Goal: Submit feedback/report problem: Submit feedback/report problem

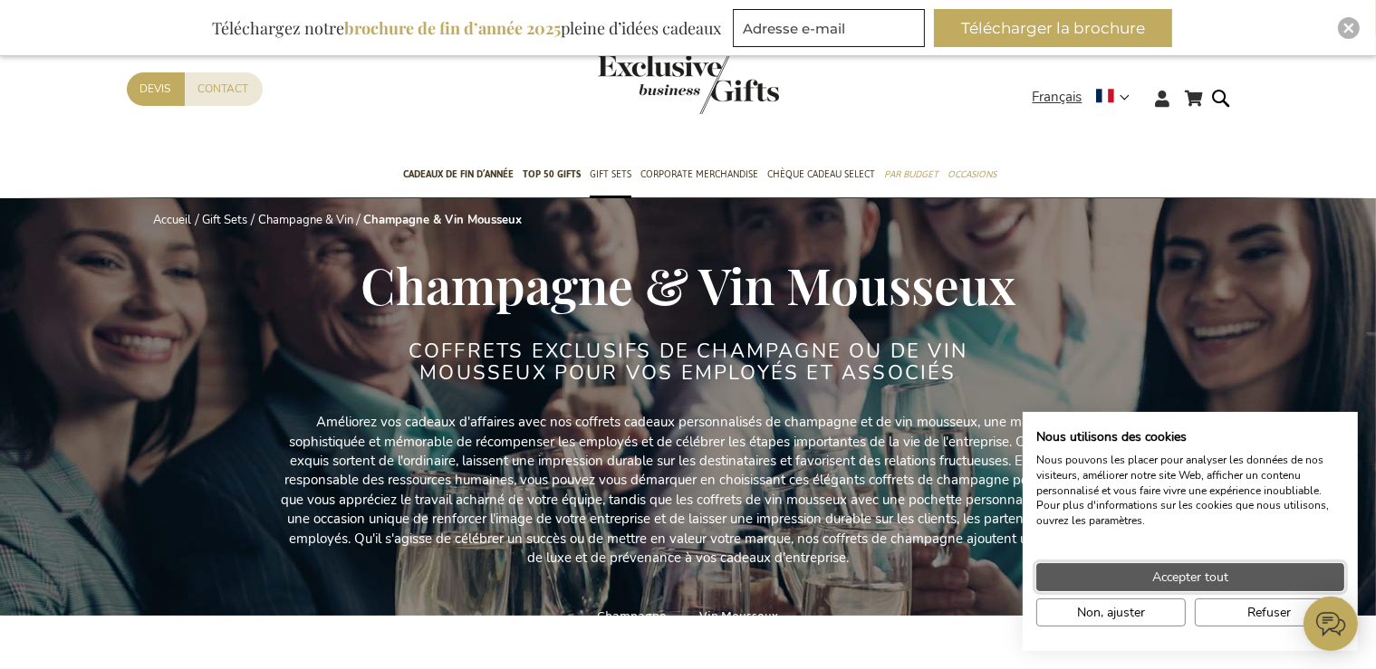
click at [1159, 571] on span "Accepter tout" at bounding box center [1190, 577] width 76 height 19
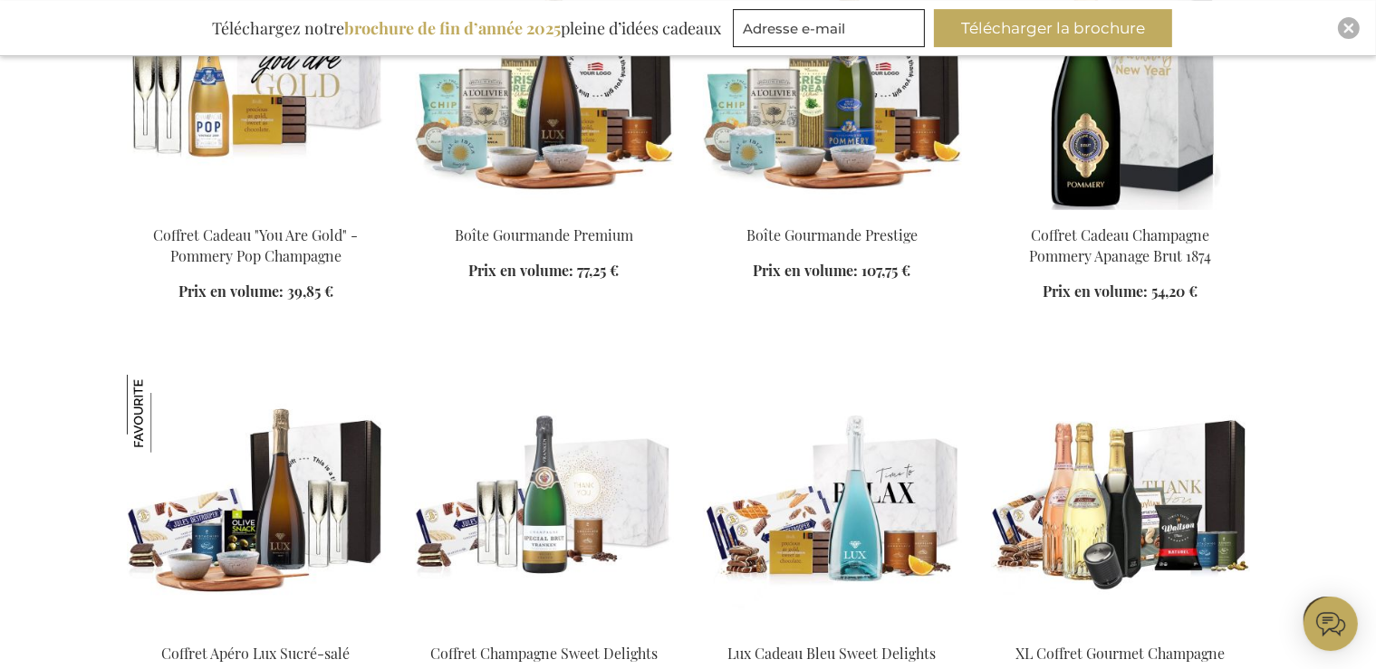
scroll to position [1319, 0]
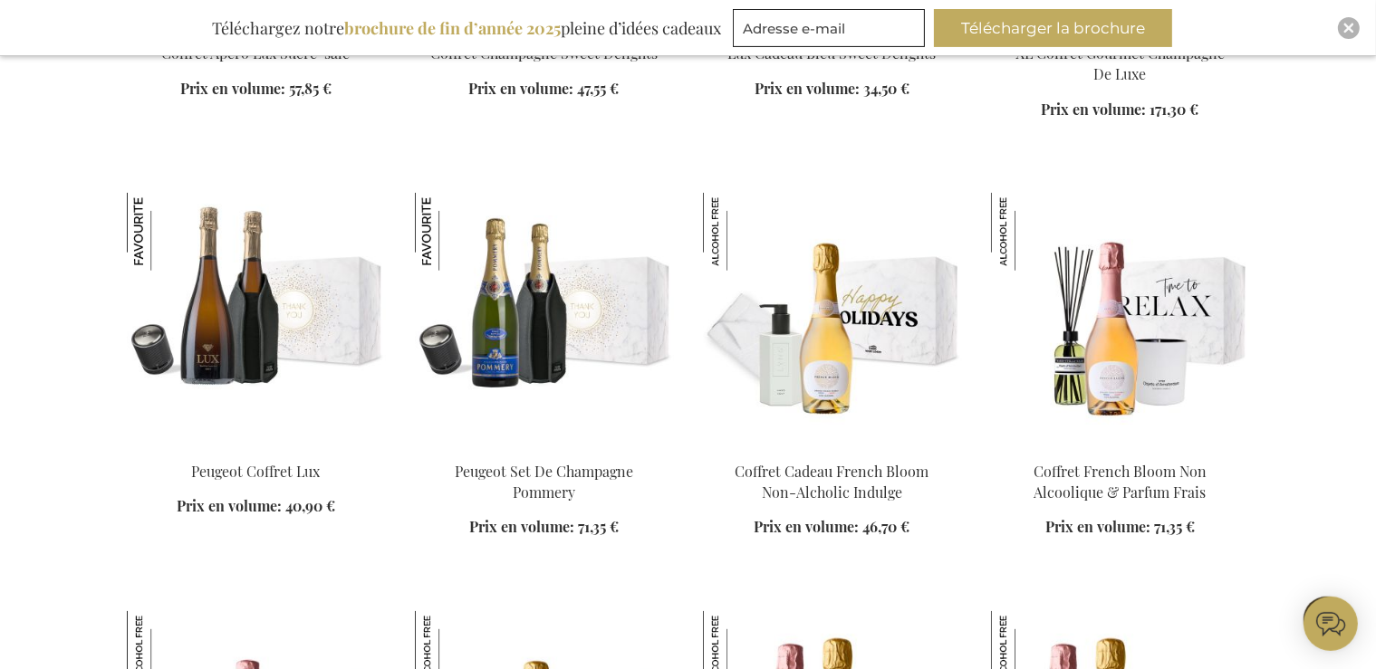
scroll to position [1689, 0]
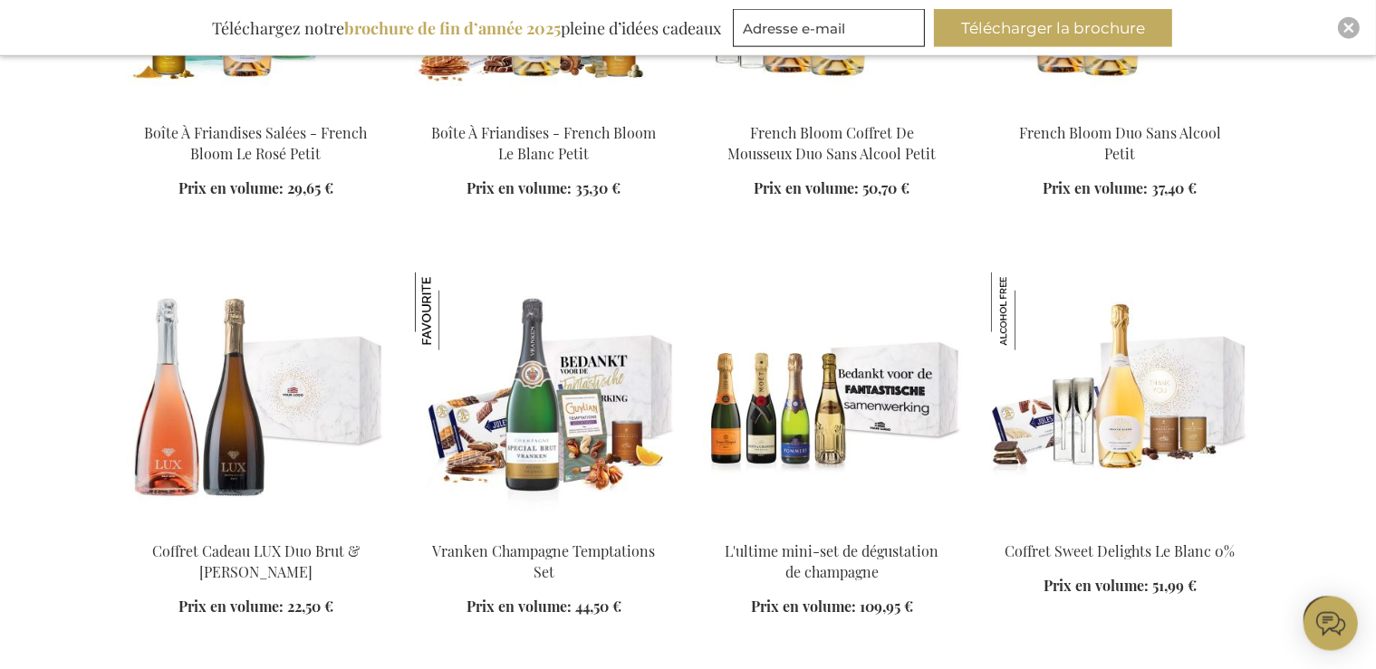
scroll to position [3406, 0]
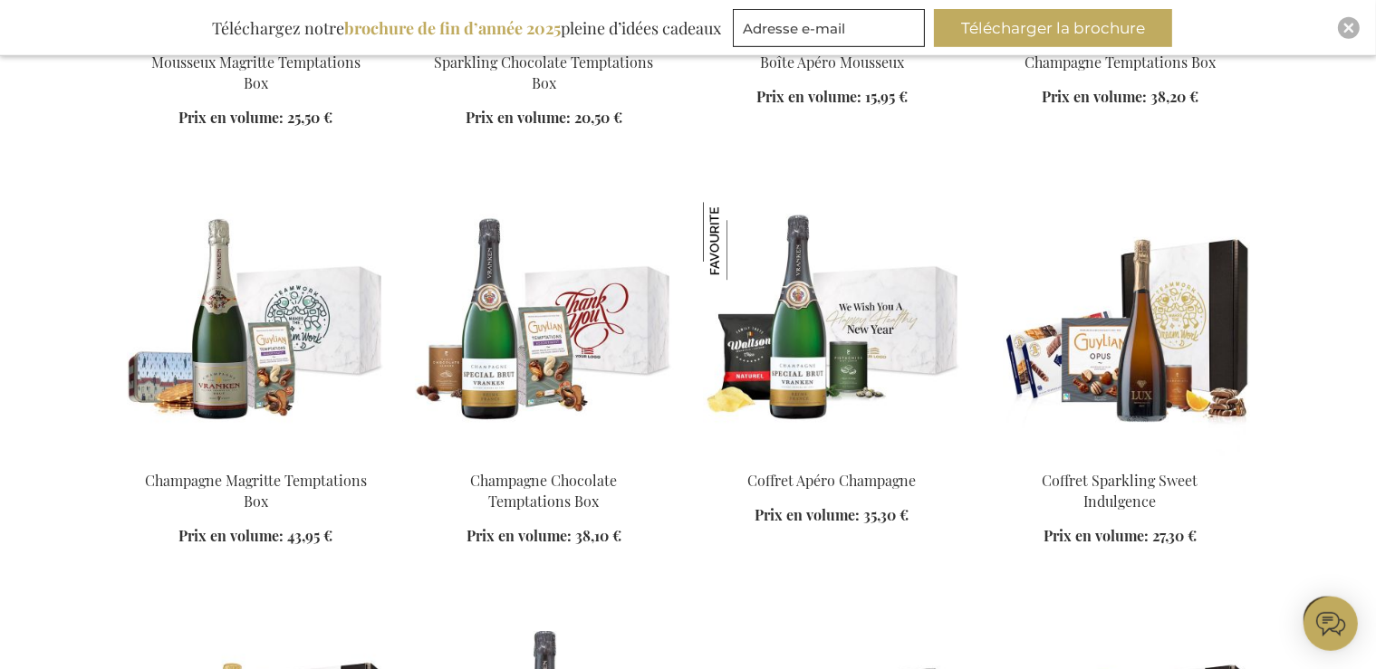
scroll to position [5917, 0]
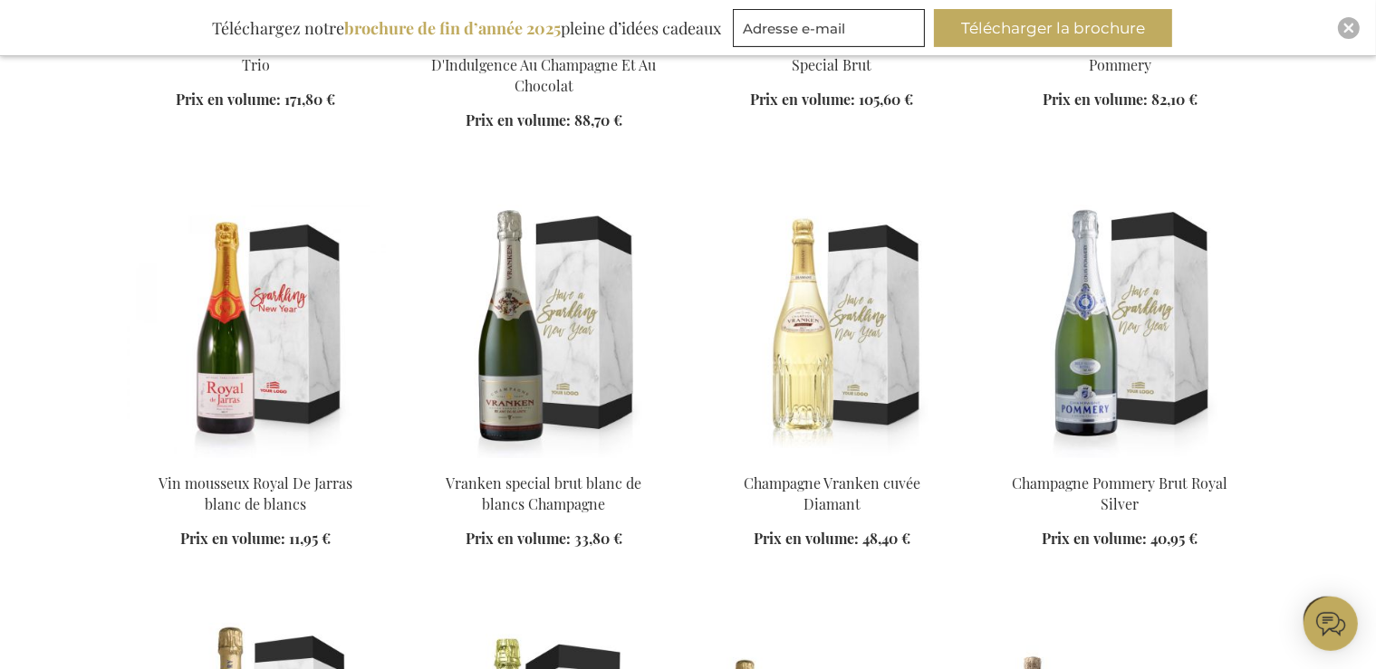
scroll to position [7500, 0]
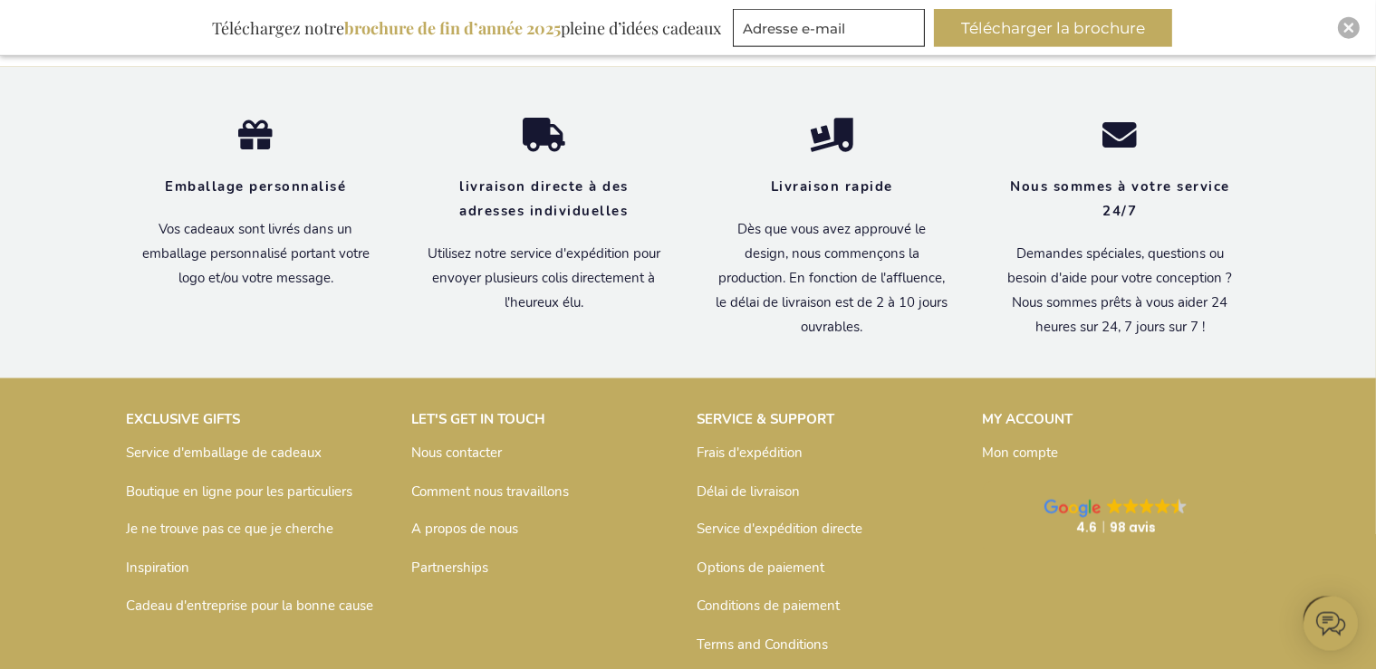
scroll to position [9989, 0]
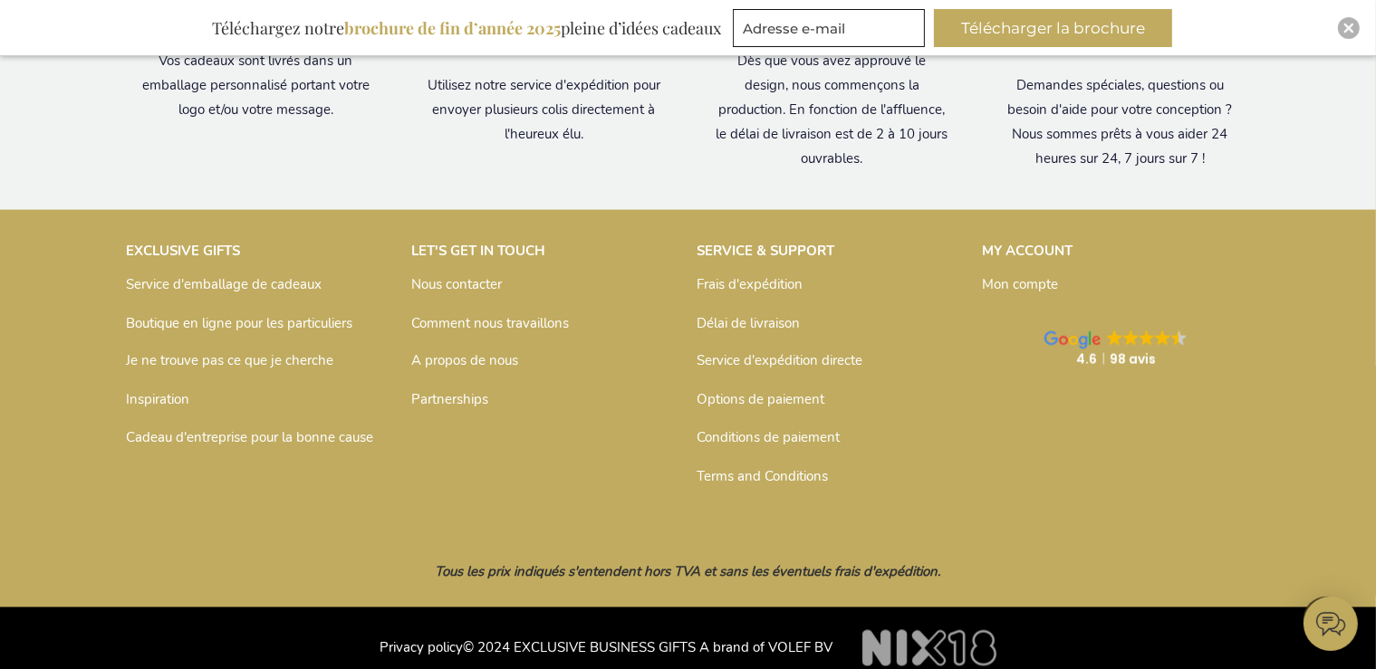
click at [449, 275] on link "Nous contacter" at bounding box center [457, 284] width 91 height 18
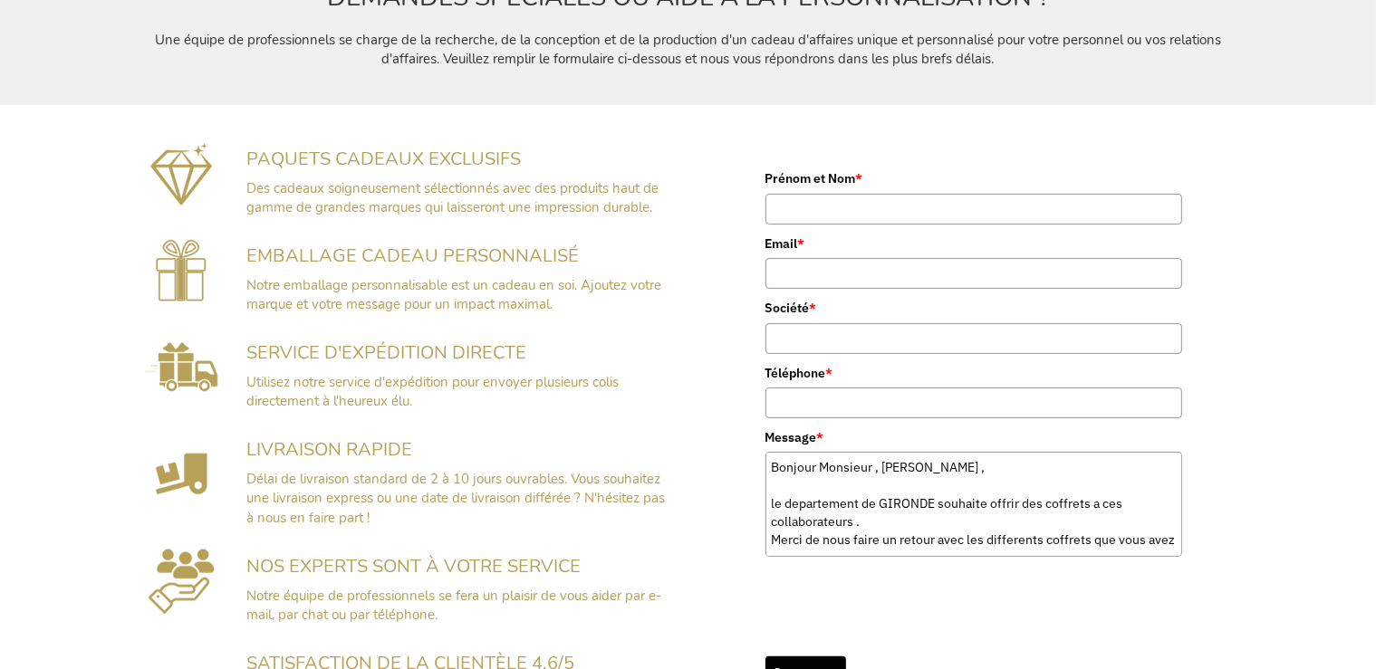
scroll to position [100, 0]
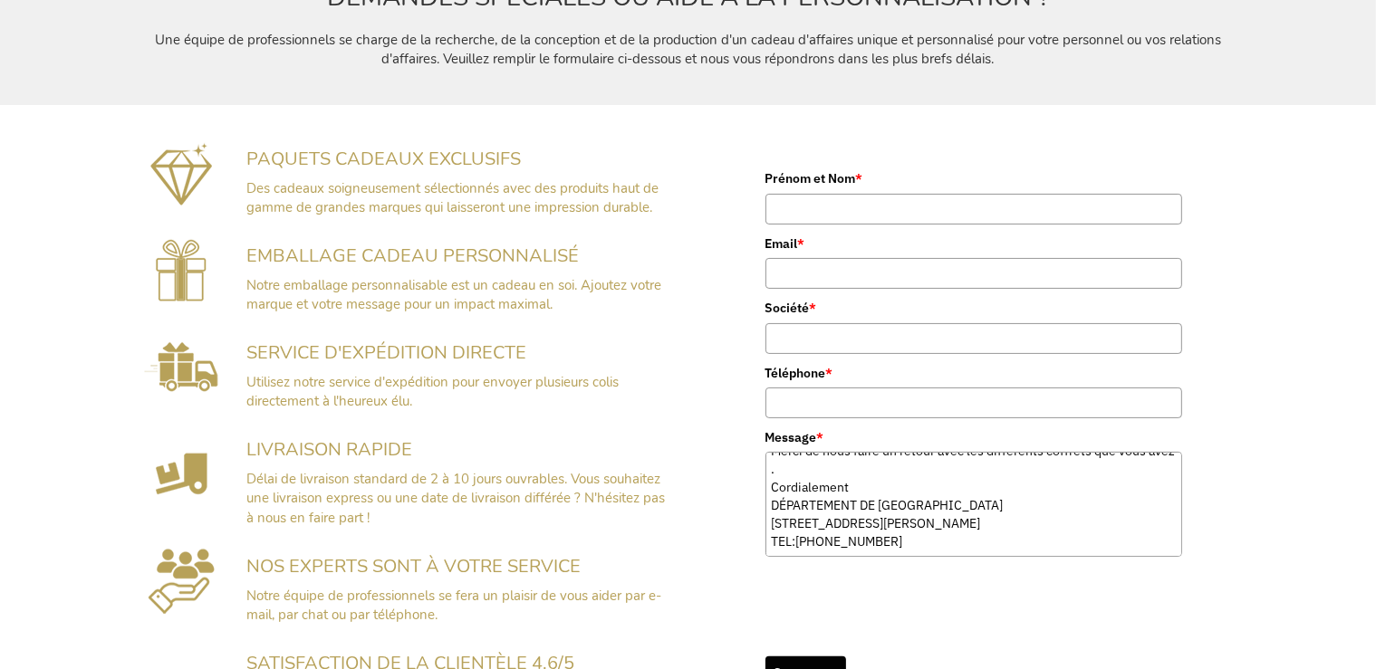
click at [784, 466] on textarea "Bonjour Monsieur , [PERSON_NAME] , le departement de GIRONDE souhaite offrir de…" at bounding box center [973, 504] width 417 height 105
type textarea "Bonjour Monsieur , [PERSON_NAME] , le departement de GIRONDE souhaite offrir de…"
click at [788, 403] on input "Téléphone *" at bounding box center [973, 403] width 417 height 31
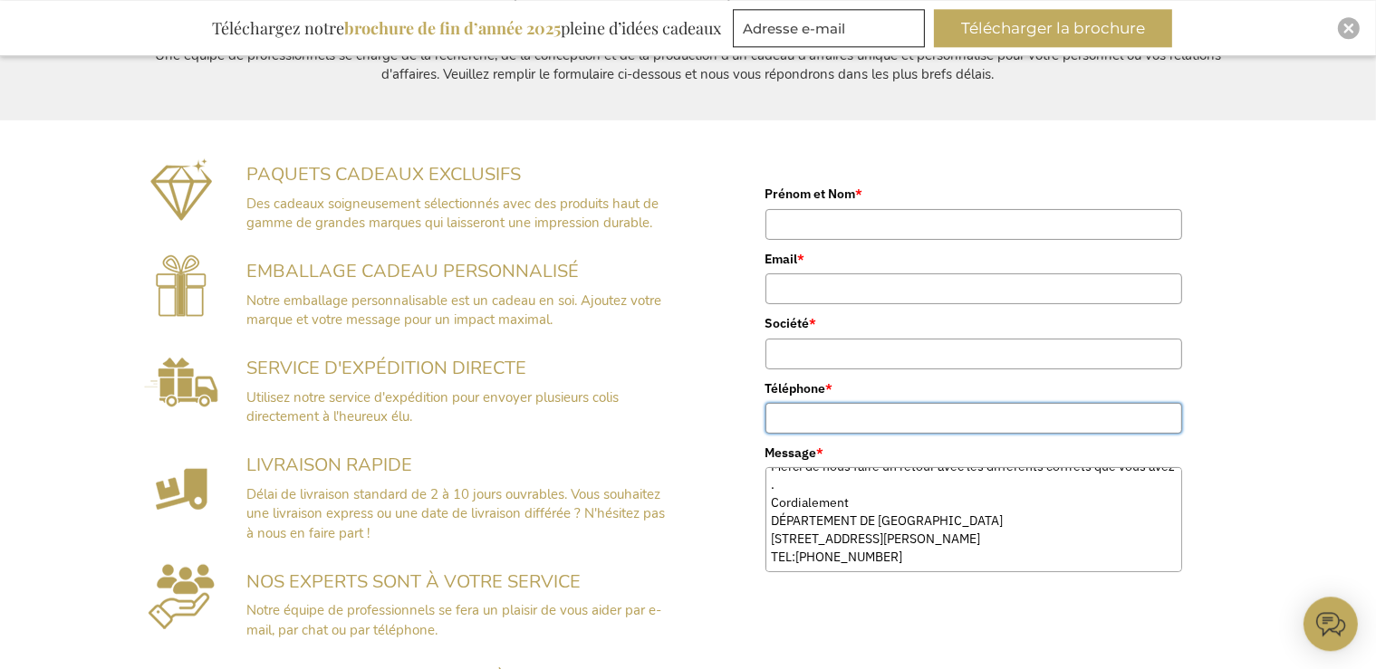
scroll to position [357, 0]
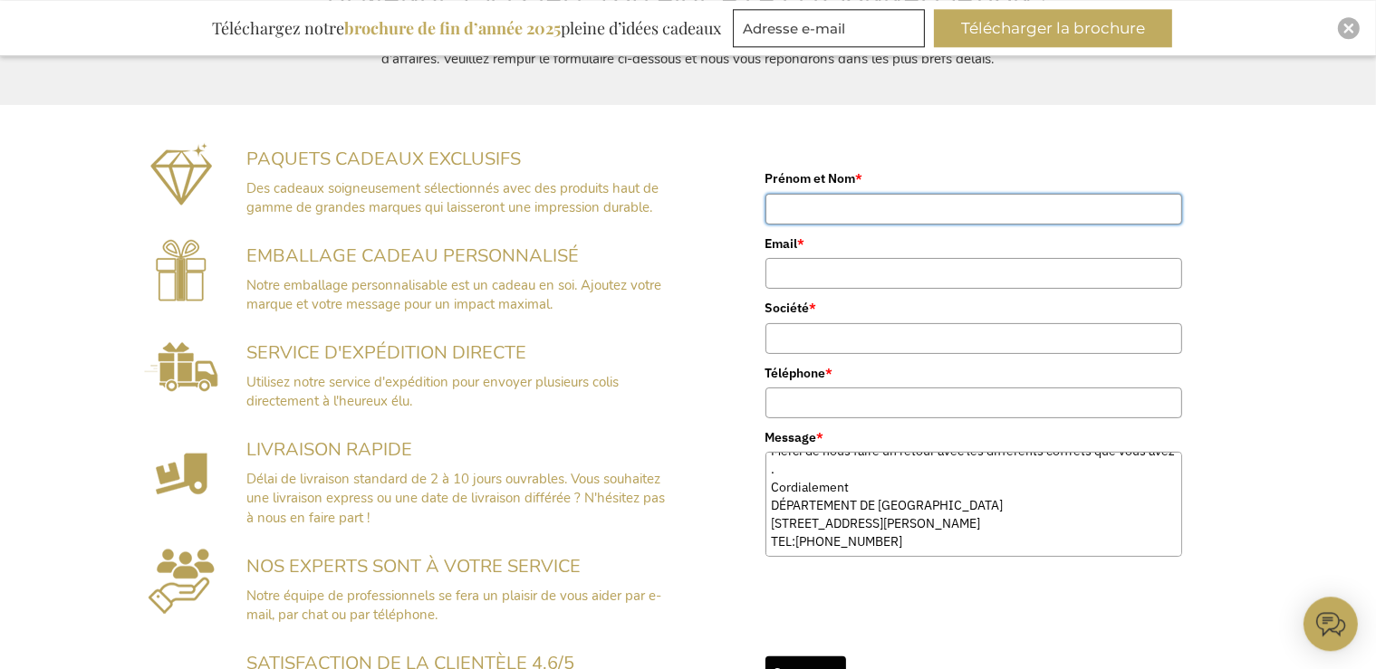
type input "[PERSON_NAME]"
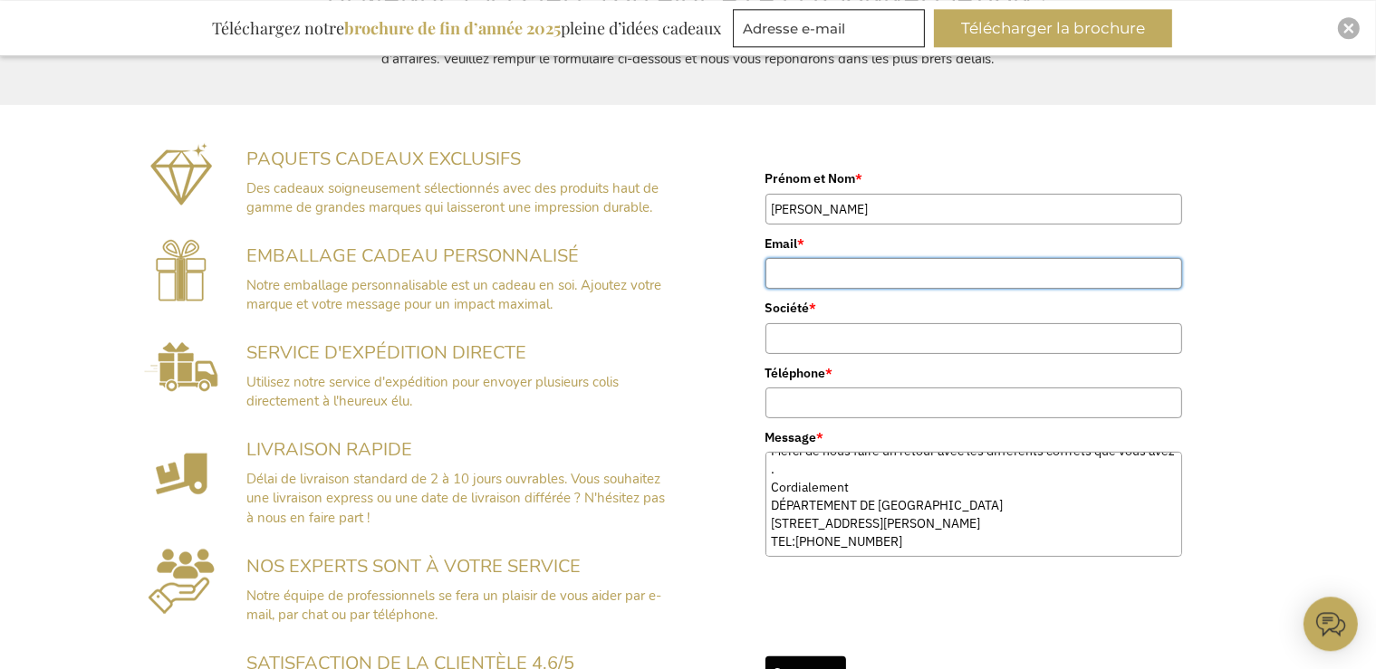
type input "[EMAIL_ADDRESS][DOMAIN_NAME]"
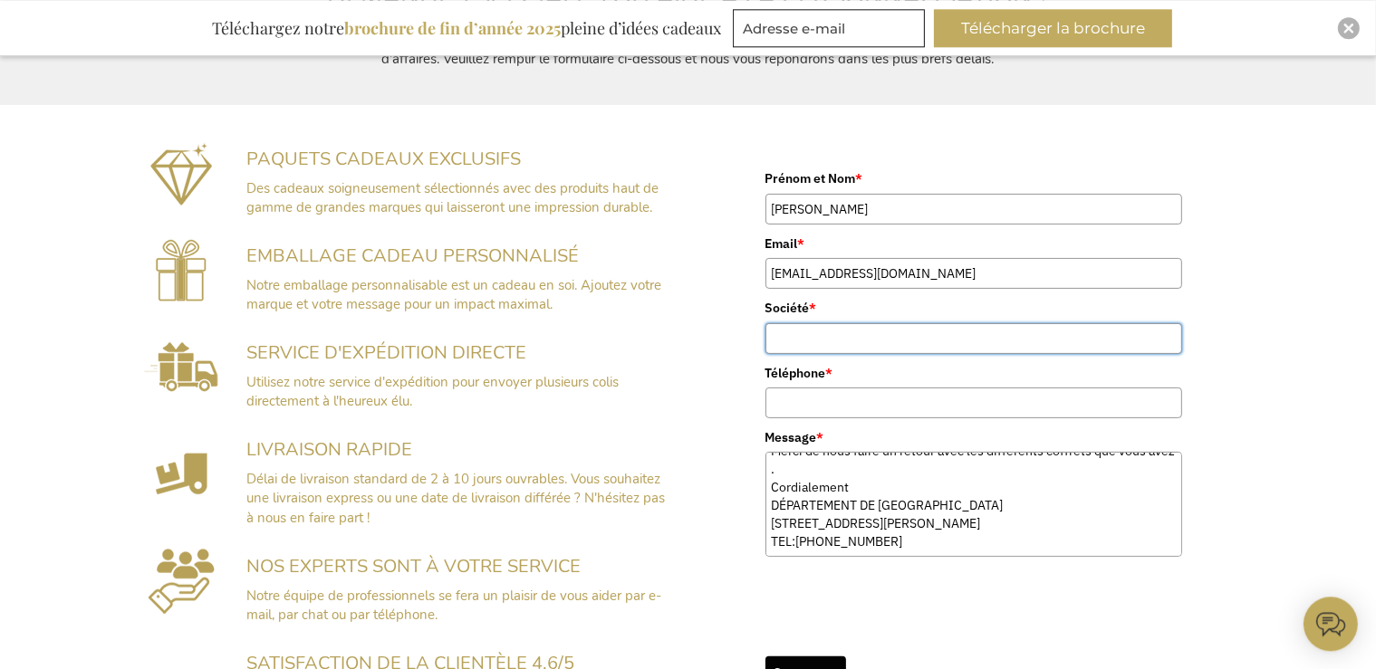
type input "22330001300016"
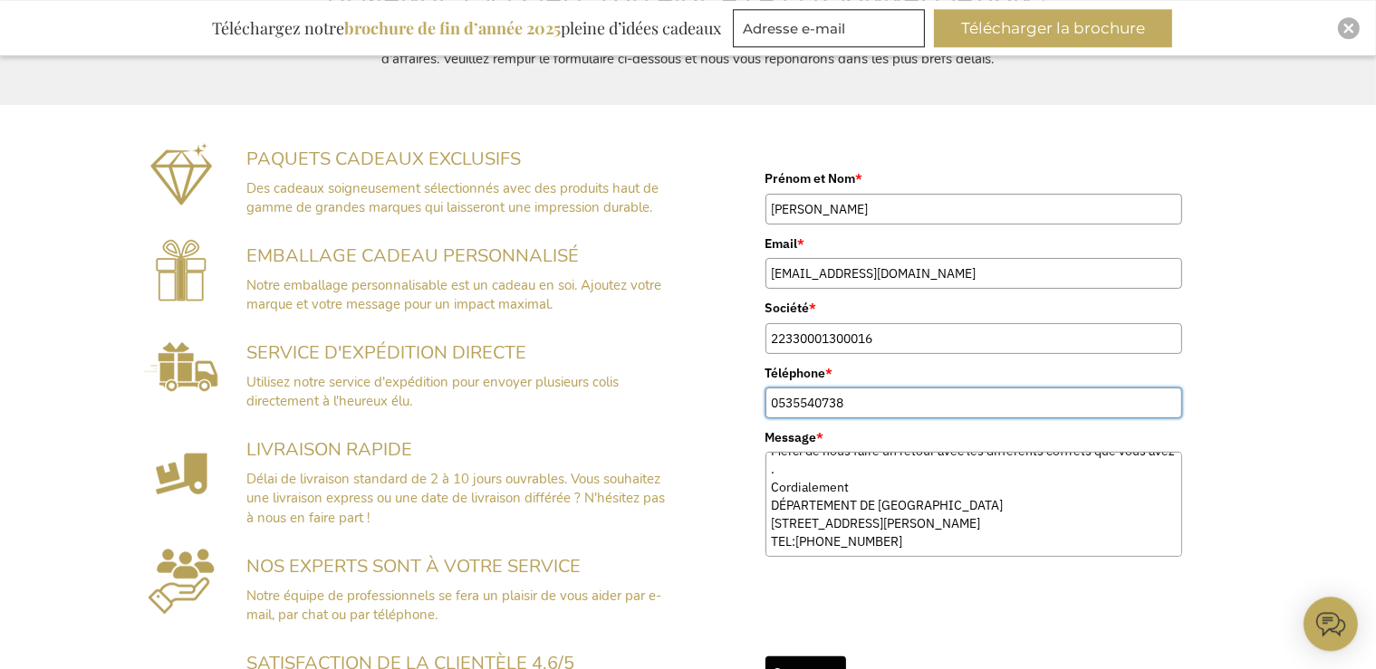
type input "0535540738"
click at [688, 289] on div "Prénom et Nom * [PERSON_NAME] Email * [EMAIL_ADDRESS][DOMAIN_NAME] Société * 22…" at bounding box center [973, 418] width 571 height 599
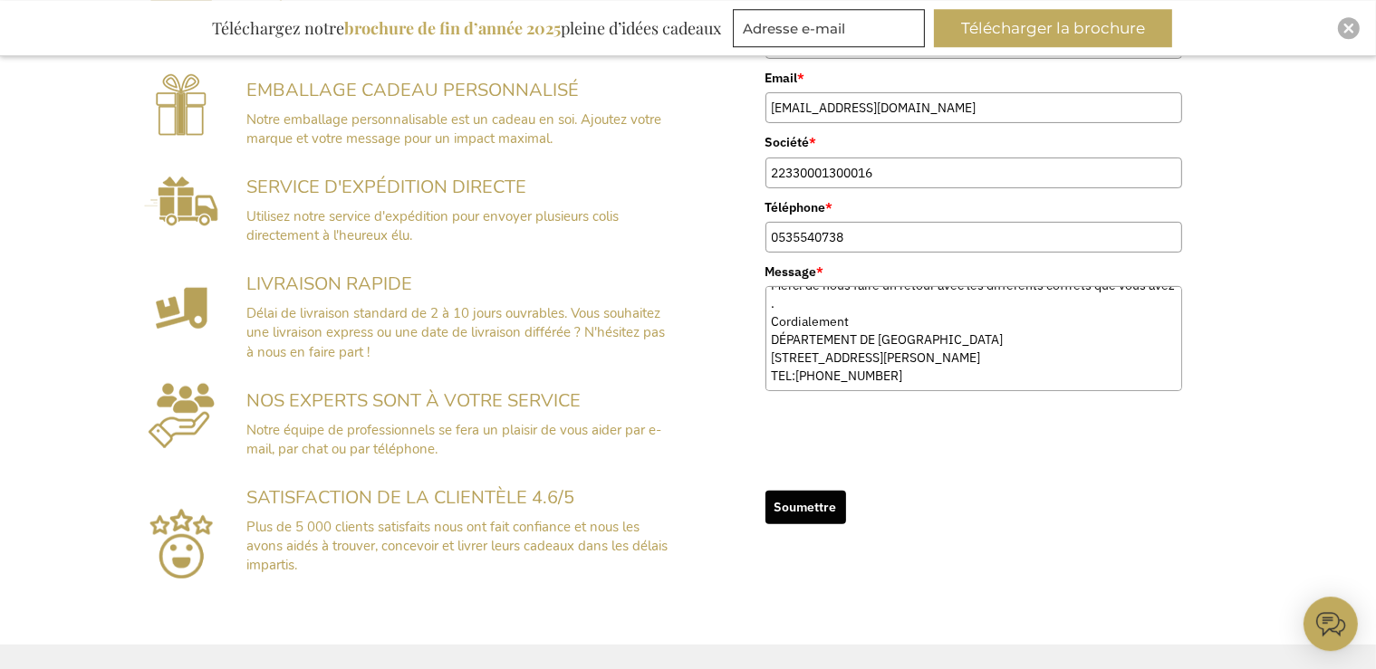
scroll to position [531, 0]
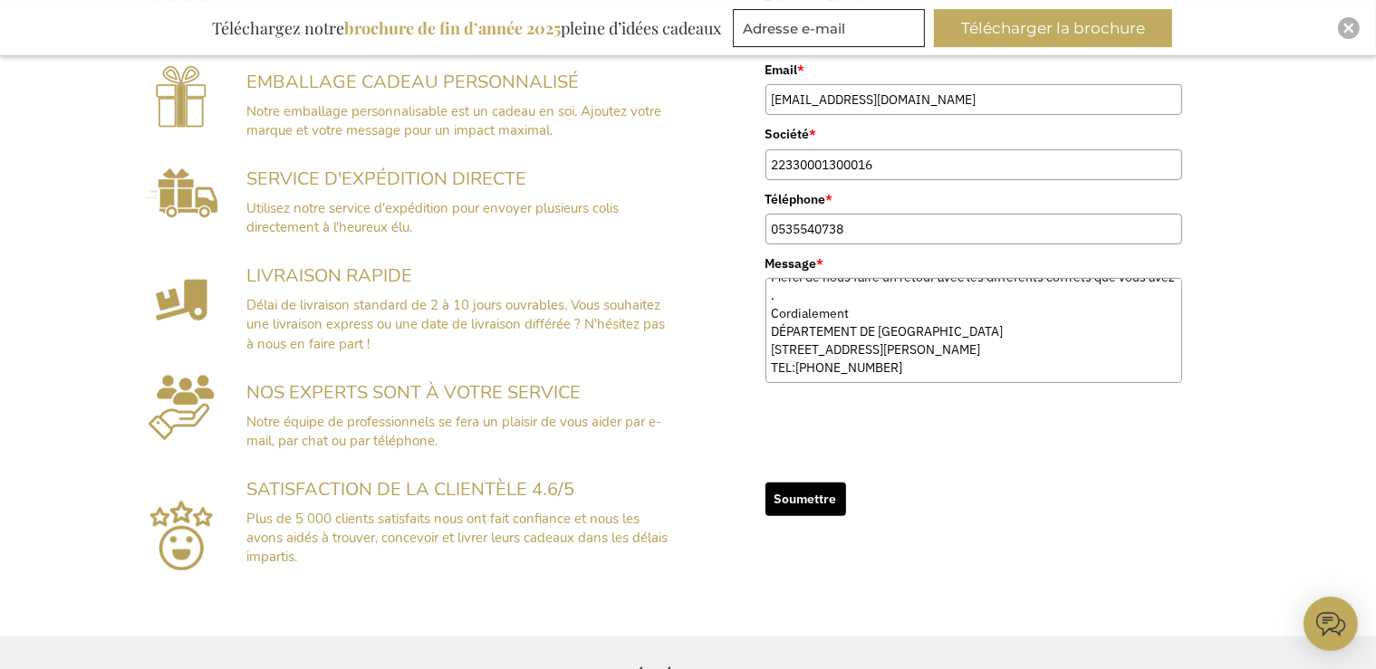
click at [799, 497] on button "Soumettre" at bounding box center [805, 500] width 81 height 34
